Goal: Task Accomplishment & Management: Manage account settings

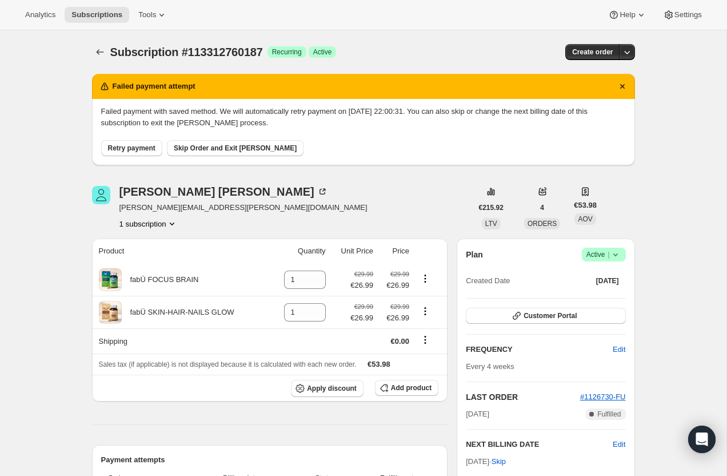
click at [617, 253] on icon at bounding box center [615, 254] width 11 height 11
click at [604, 296] on span "Cancel subscription" at bounding box center [600, 296] width 65 height 9
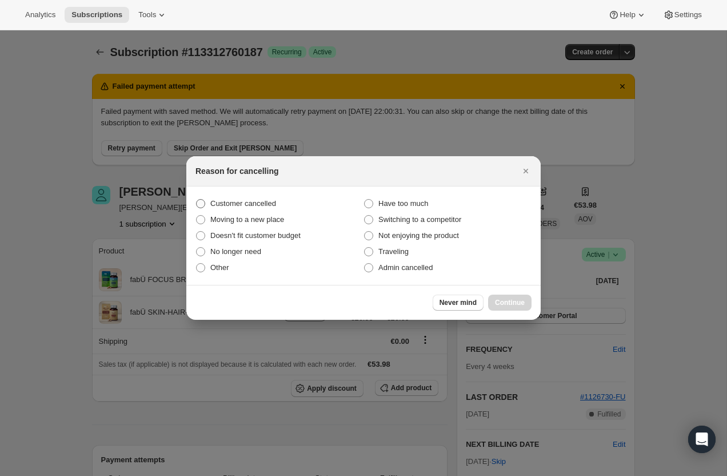
click at [244, 205] on span "Customer cancelled" at bounding box center [243, 203] width 66 height 9
click at [197, 200] on input "Customer cancelled" at bounding box center [196, 199] width 1 height 1
radio input "true"
click at [509, 302] on span "Continue" at bounding box center [510, 302] width 30 height 9
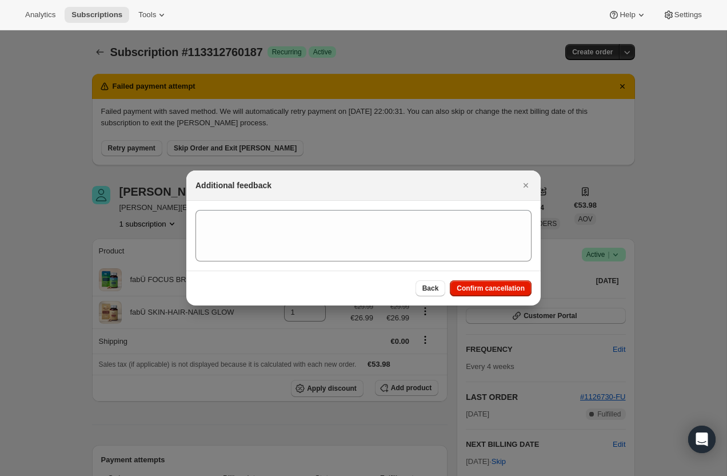
click at [496, 277] on div "Back Confirm cancellation" at bounding box center [363, 287] width 354 height 35
click at [496, 286] on span "Confirm cancellation" at bounding box center [491, 288] width 68 height 9
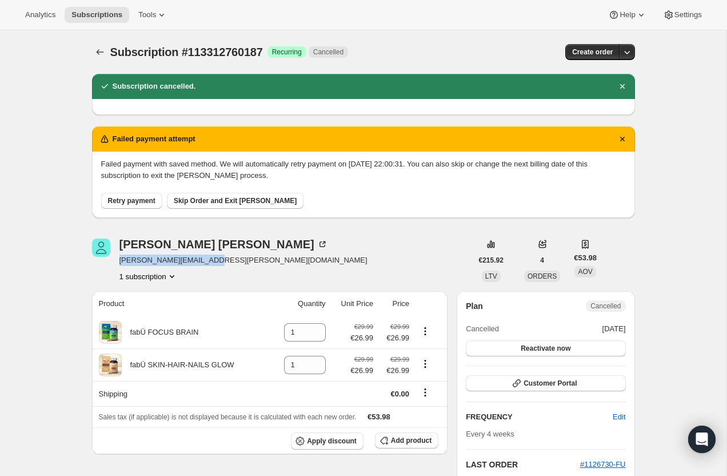
drag, startPoint x: 219, startPoint y: 258, endPoint x: 121, endPoint y: 256, distance: 98.4
click at [121, 256] on span "michelle.mcguire@wu.com" at bounding box center [243, 259] width 248 height 11
copy span "michelle.mcguire@wu.com"
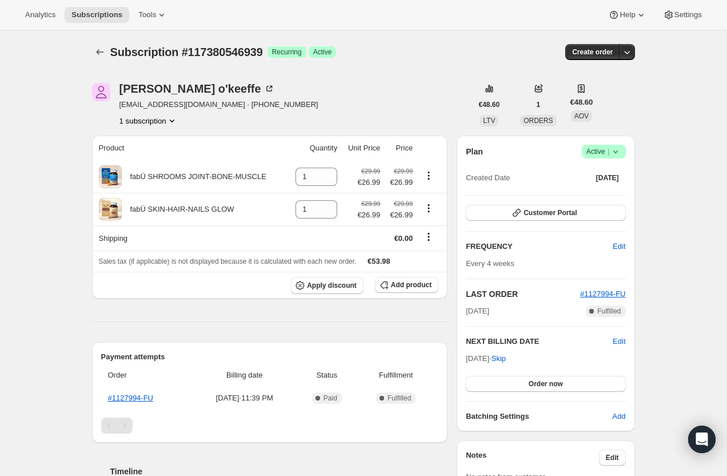
click at [673, 294] on div "Subscription #117380546939. This page is ready Subscription #117380546939 Succe…" at bounding box center [363, 428] width 727 height 797
drag, startPoint x: 666, startPoint y: 284, endPoint x: 659, endPoint y: 196, distance: 88.3
click at [659, 196] on div "Subscription #117380546939. This page is ready Subscription #117380546939 Succe…" at bounding box center [363, 428] width 727 height 797
click at [680, 232] on div "Subscription #117380546939. This page is ready Subscription #117380546939 Succe…" at bounding box center [363, 428] width 727 height 797
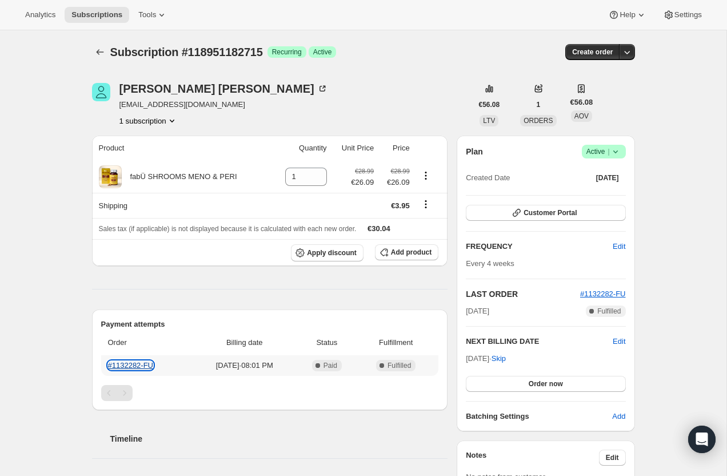
click at [135, 364] on link "#1132282-FU" at bounding box center [131, 365] width 46 height 9
